Goal: Task Accomplishment & Management: Use online tool/utility

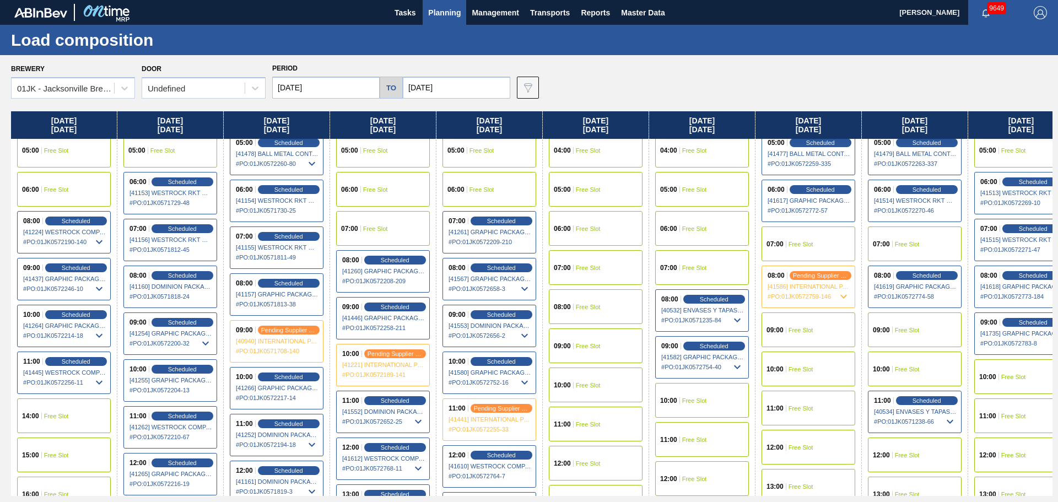
scroll to position [165, 0]
click at [481, 318] on div "Scheduled" at bounding box center [501, 314] width 68 height 10
click at [476, 313] on div "Scheduled" at bounding box center [501, 314] width 68 height 10
click at [485, 322] on span "[41553] DOMINION PACKAGING, INC. - 0008325026" at bounding box center [490, 325] width 83 height 7
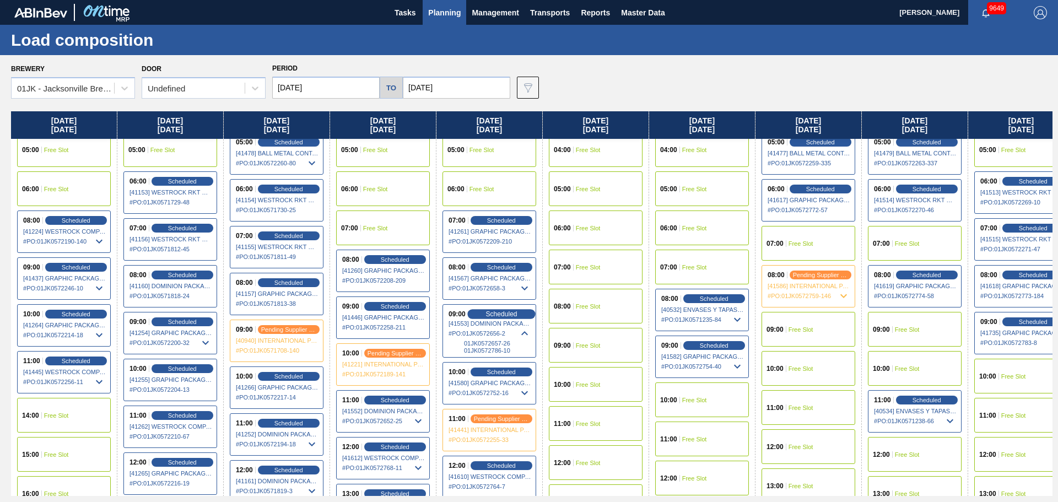
click at [488, 316] on span "Scheduled" at bounding box center [501, 313] width 31 height 7
click at [487, 330] on span "# PO : 01JK0572656-2" at bounding box center [490, 333] width 83 height 13
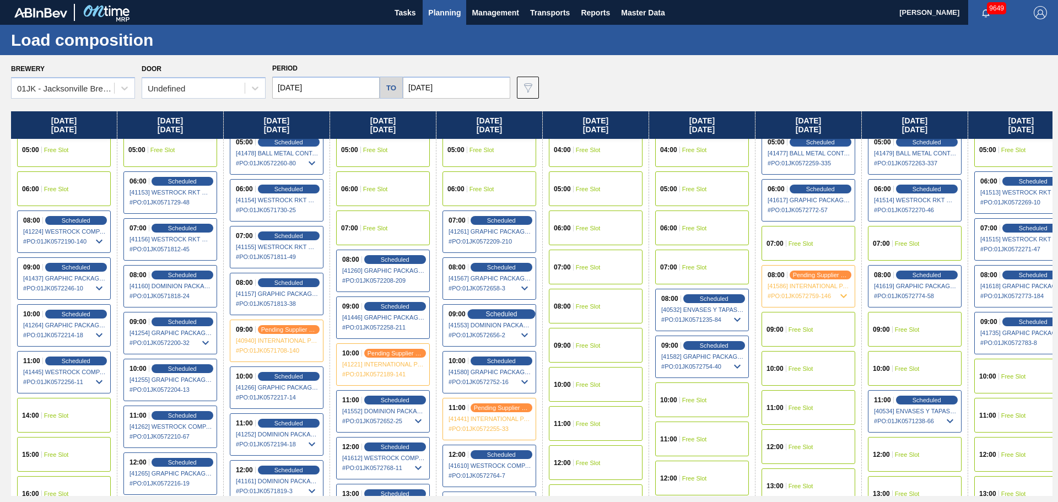
click at [501, 311] on span "Scheduled" at bounding box center [501, 313] width 31 height 7
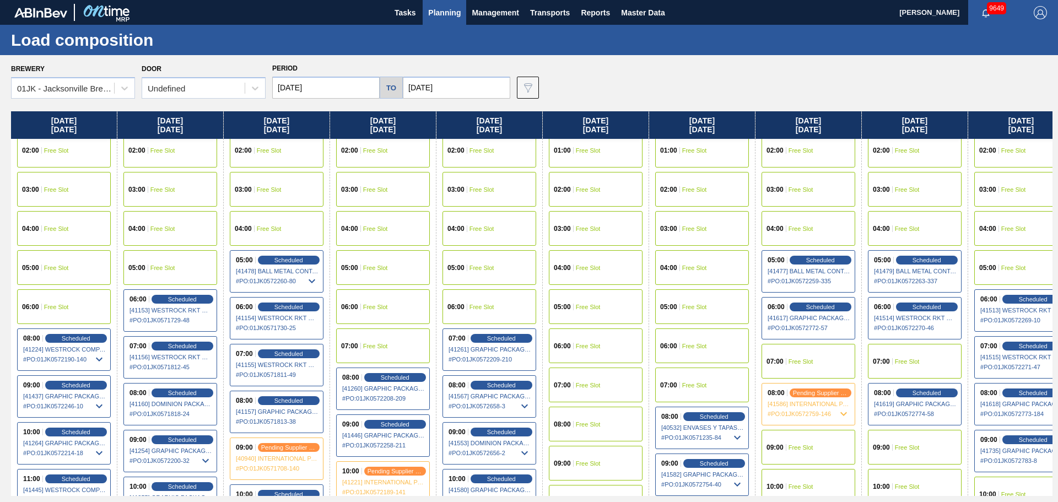
scroll to position [110, 0]
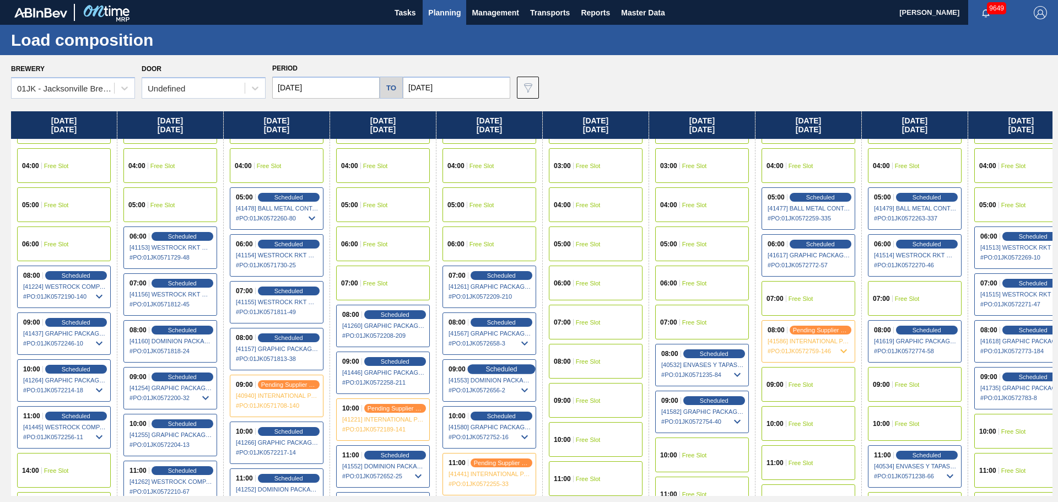
click at [512, 367] on span "Scheduled" at bounding box center [501, 368] width 31 height 7
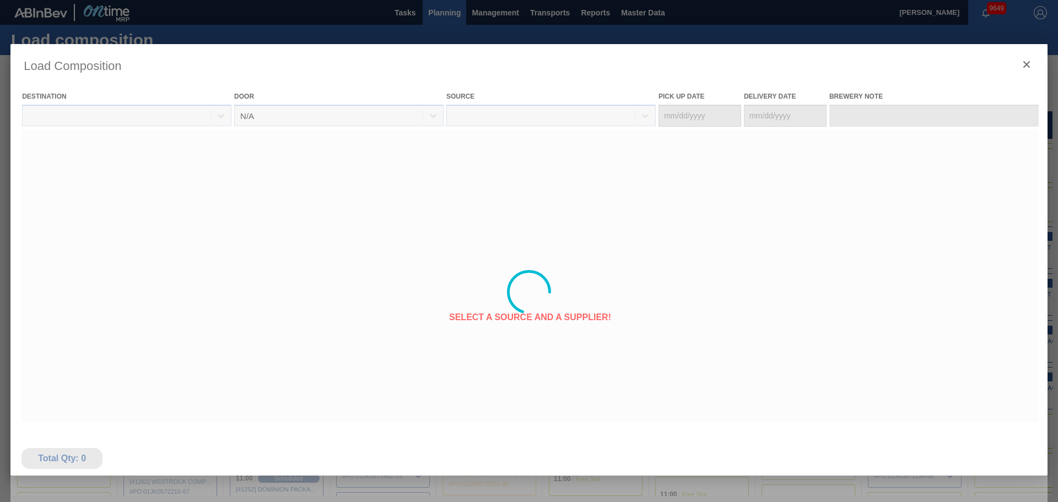
type Date "[DATE]"
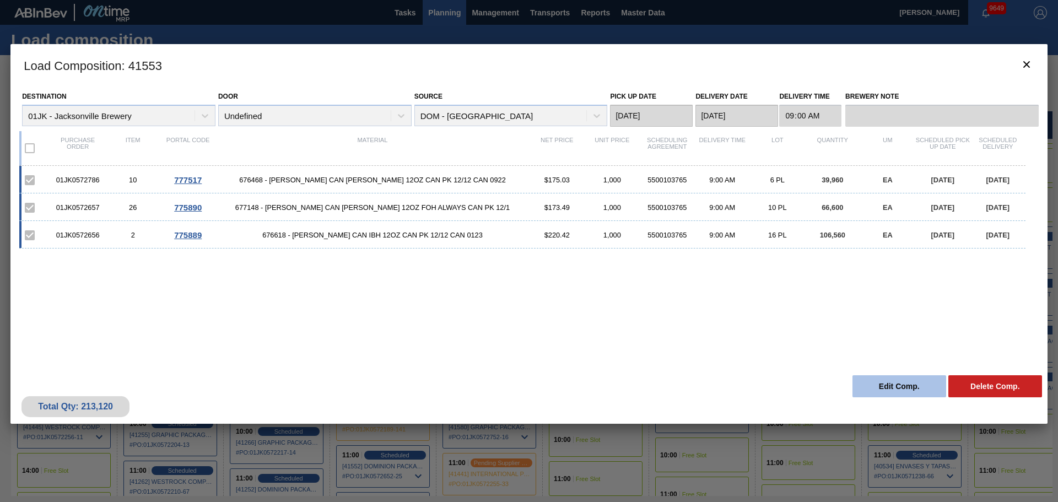
click at [865, 384] on button "Edit Comp." at bounding box center [900, 386] width 94 height 22
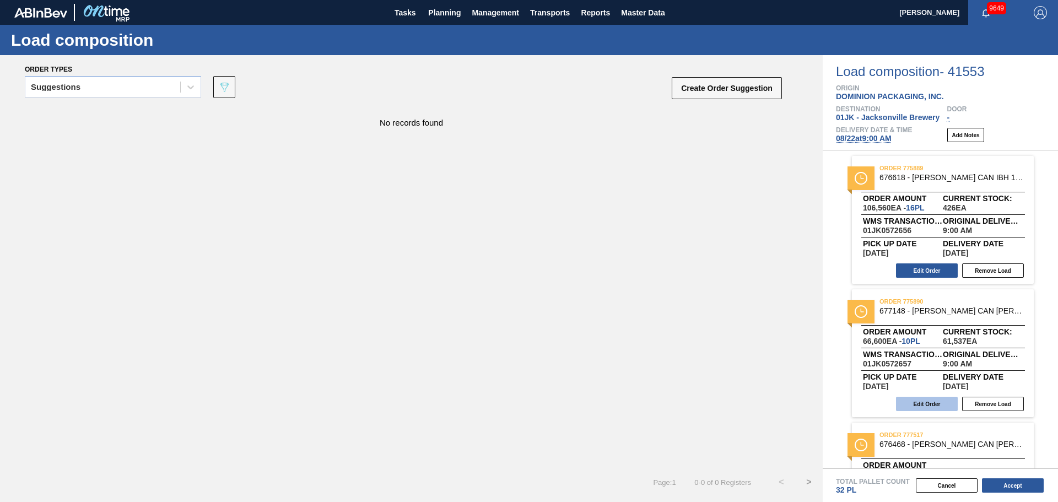
click at [935, 404] on button "Edit Order" at bounding box center [927, 404] width 62 height 14
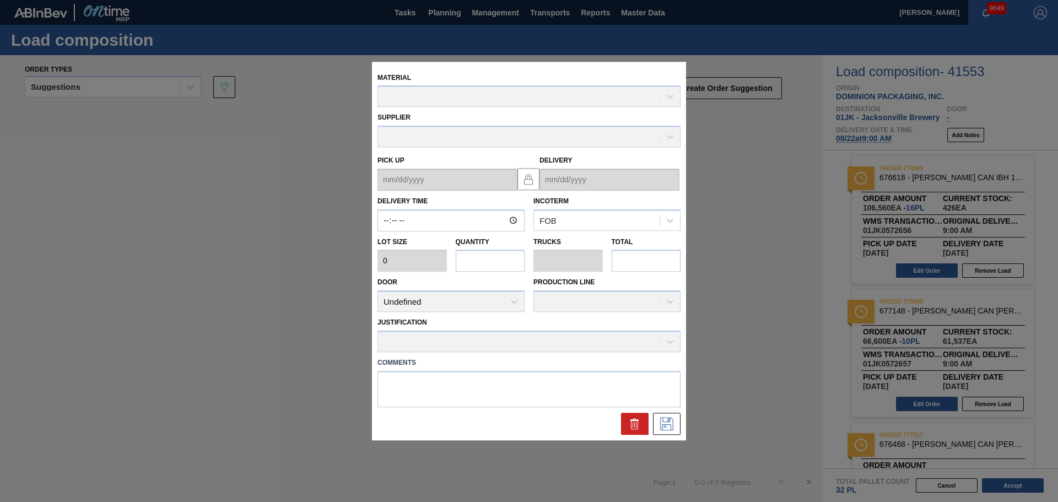
type input "09:00:00"
type input "6,660"
type input "10"
type input "0.455"
type input "66,600"
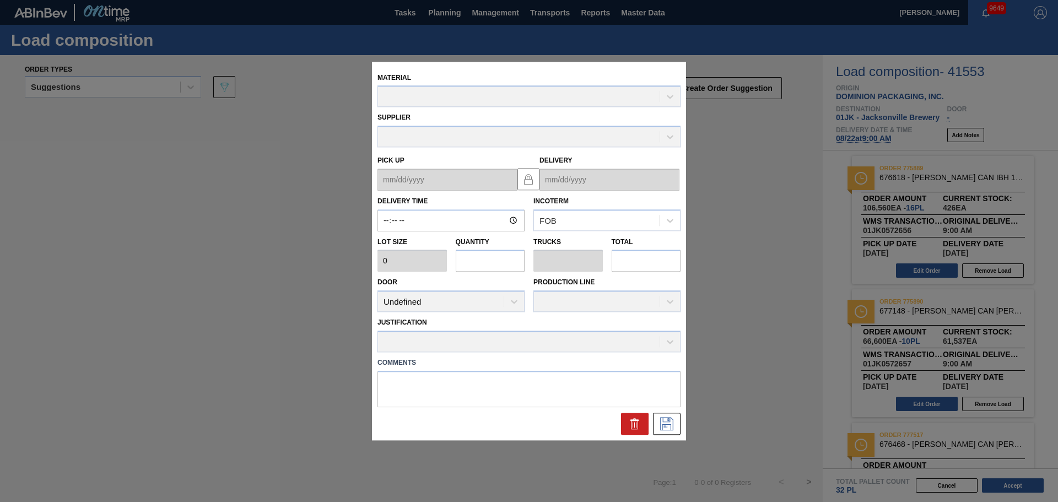
type textarea "TAIL, DROP"
type up "[DATE]"
type input "[DATE]"
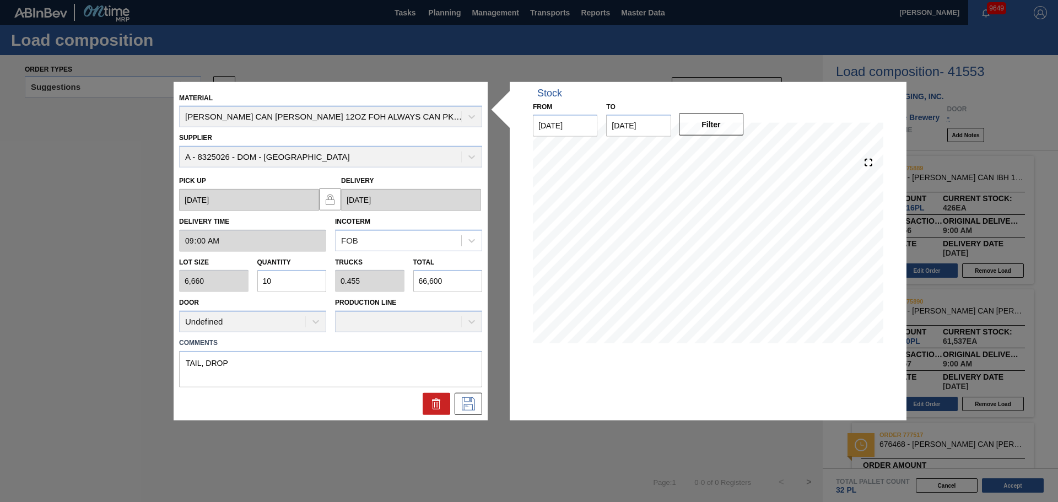
click at [455, 273] on input "66,600" at bounding box center [447, 281] width 69 height 22
type input "0"
type input "2"
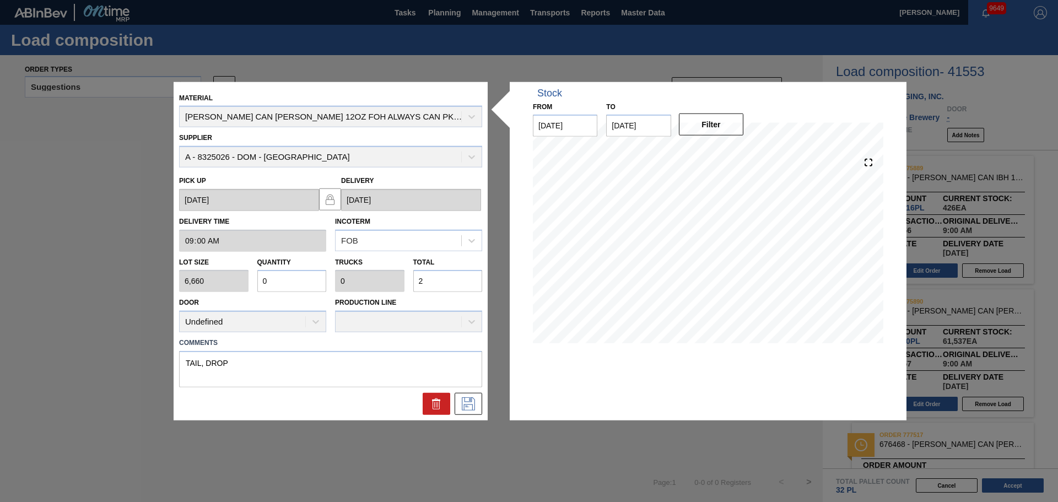
type input "0.004"
type input "25"
type input "0.039"
type input "0.002"
type input "259"
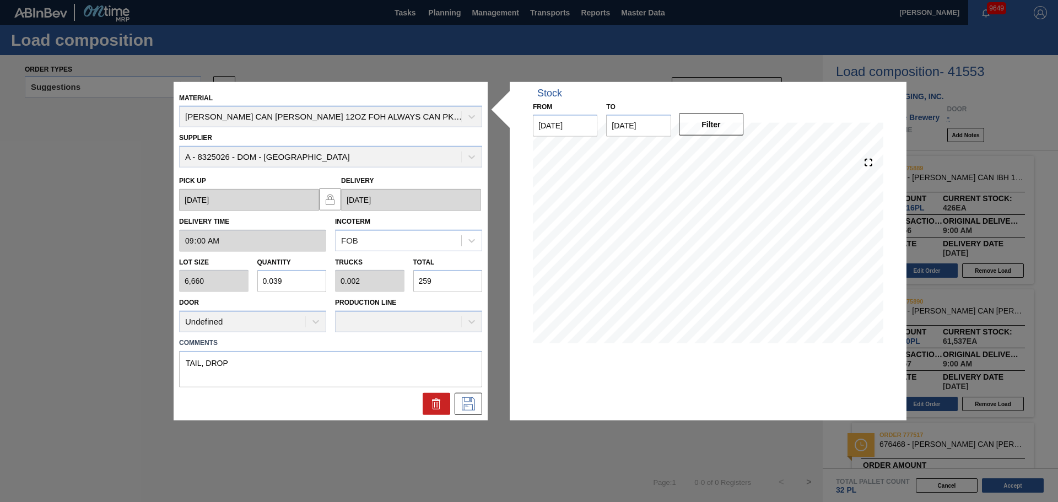
type input "0.389"
type input "0.018"
type input "2,590"
type input "3.889"
type input "0.177"
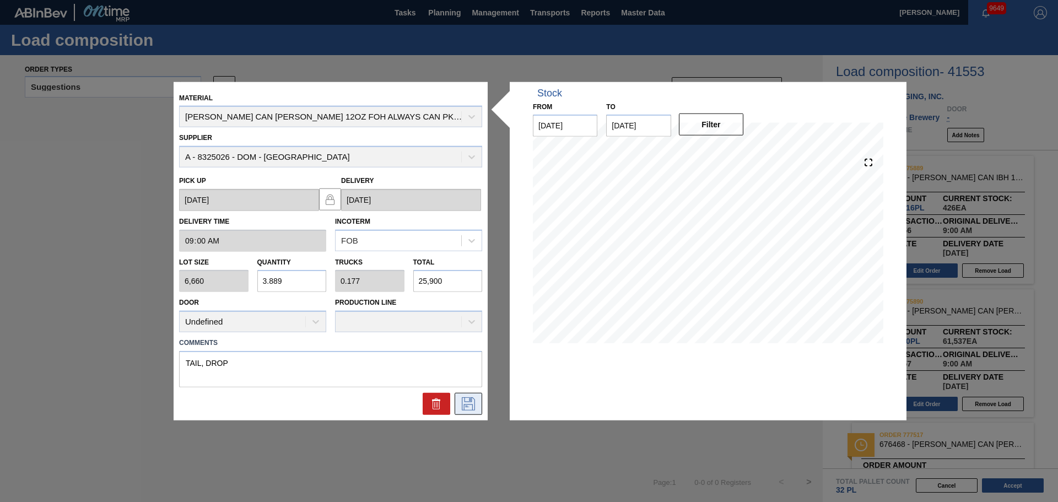
type input "25,900"
click at [475, 405] on icon at bounding box center [469, 403] width 18 height 13
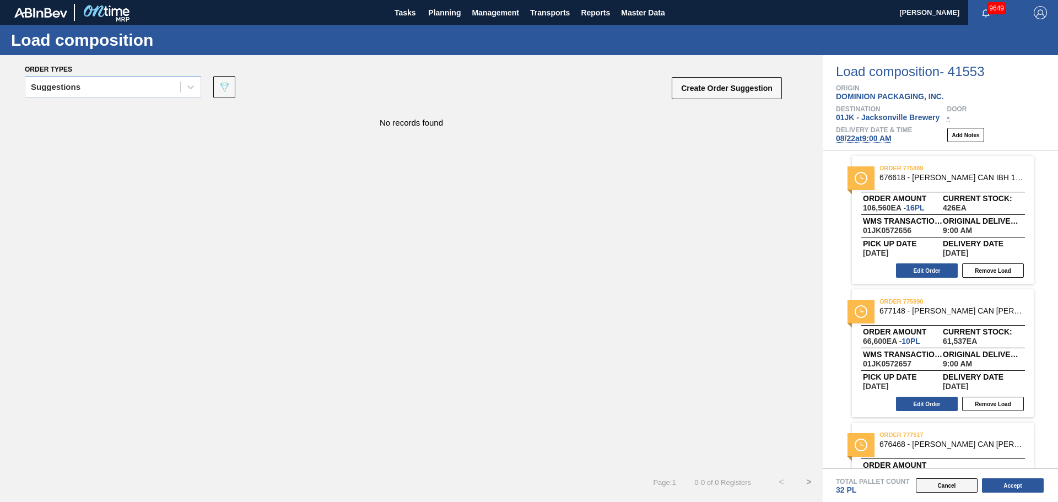
click at [940, 482] on button "Cancel" at bounding box center [947, 485] width 62 height 14
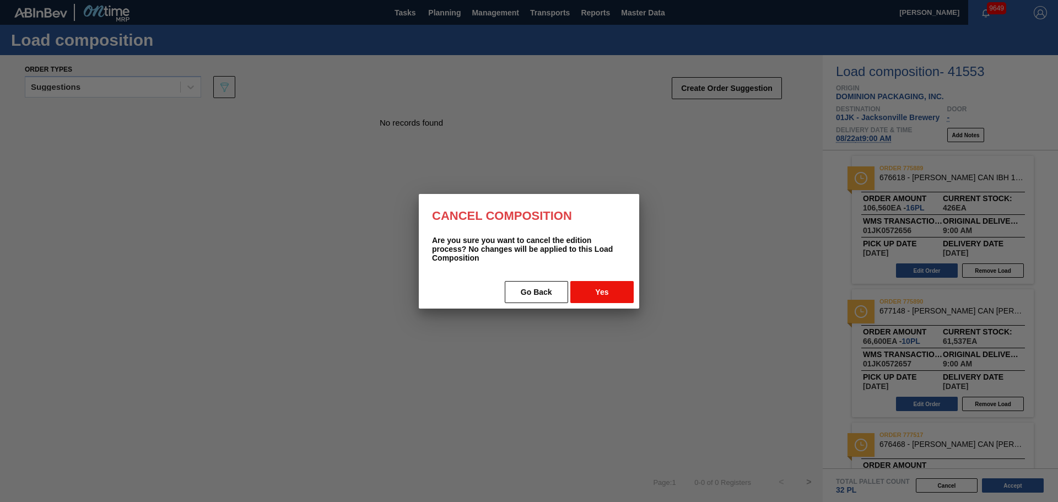
click at [614, 288] on button "Yes" at bounding box center [602, 292] width 63 height 22
